Goal: Communication & Community: Answer question/provide support

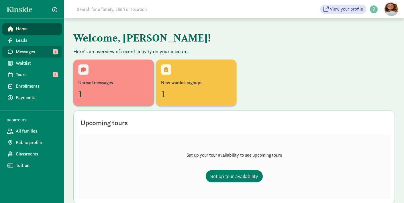
click at [43, 53] on span "Messages" at bounding box center [37, 51] width 42 height 7
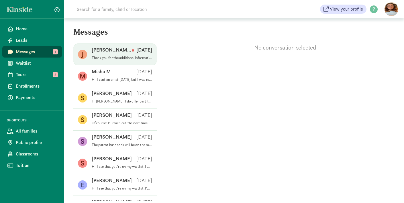
click at [130, 58] on p "Thank you for the additional information! I think my husband and I would like t…" at bounding box center [122, 58] width 60 height 5
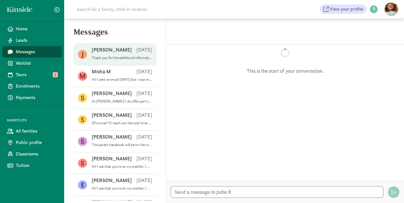
scroll to position [300, 0]
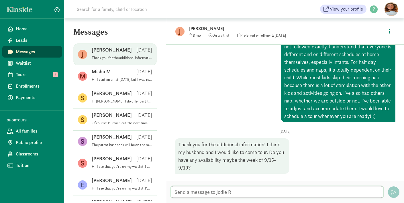
click at [340, 189] on textarea at bounding box center [277, 192] width 213 height 12
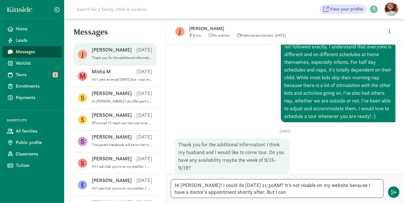
click at [293, 183] on textarea "Hi Jodie! I could do Friday 9/19 at 11:30AM? It's not visable on my website bec…" at bounding box center [277, 188] width 213 height 19
click at [284, 197] on textarea "Hi Jodie! I could do Friday 9/19 at 11:30AM? It's not visible on my website bec…" at bounding box center [277, 188] width 213 height 19
click at [319, 193] on textarea "Hi Jodie! I could do Friday 9/19 at 11:30AM? It's not visible on my website bec…" at bounding box center [277, 188] width 213 height 19
type textarea "Hi Jodie! I could do Friday 9/19 at 11:30AM? It's not visible on my website bec…"
click at [393, 192] on span "button" at bounding box center [393, 192] width 5 height 5
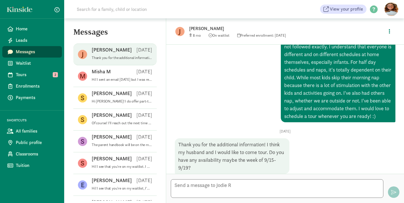
scroll to position [351, 0]
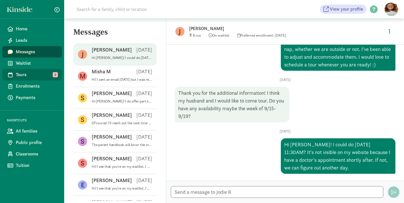
click at [19, 76] on span "Tours" at bounding box center [37, 74] width 42 height 7
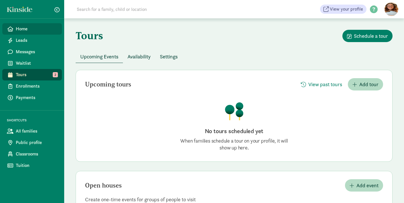
click at [16, 30] on span "Home" at bounding box center [37, 28] width 42 height 7
